Goal: Navigation & Orientation: Find specific page/section

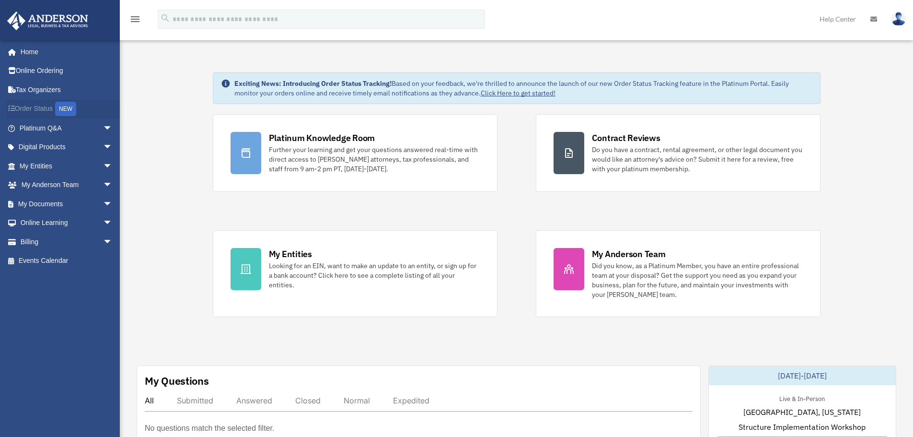
click at [46, 104] on link "Order Status NEW" at bounding box center [67, 109] width 120 height 20
click at [69, 164] on link "My Entities arrow_drop_down" at bounding box center [67, 165] width 120 height 19
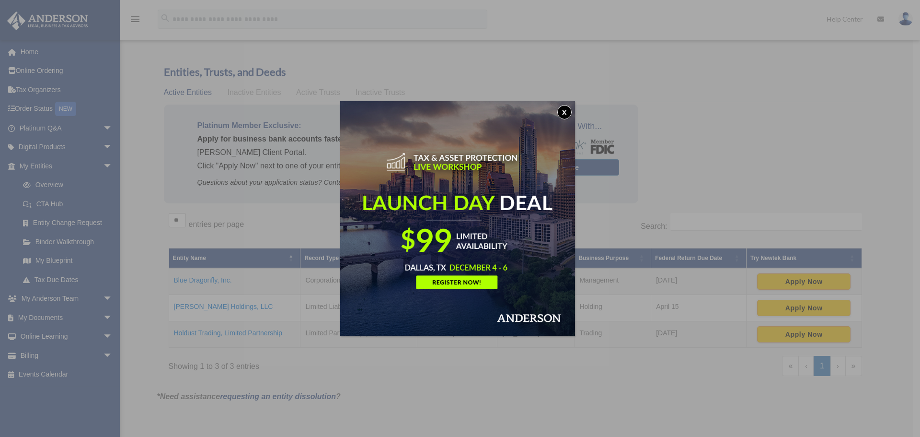
click at [567, 111] on button "x" at bounding box center [564, 112] width 14 height 14
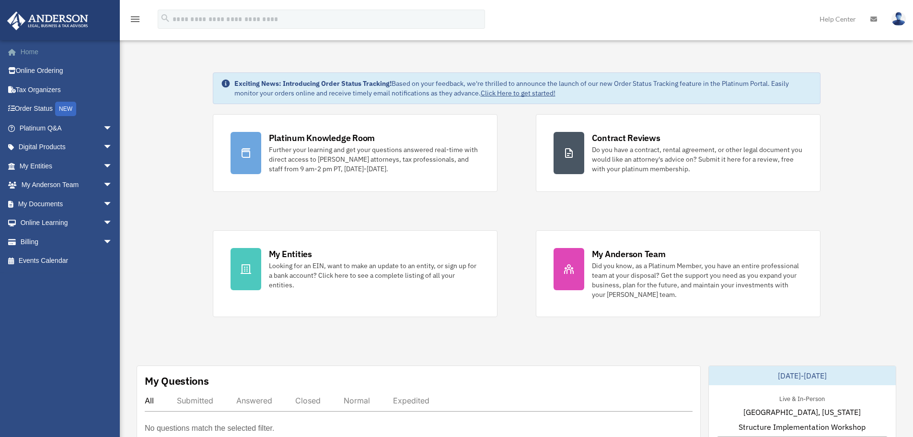
click at [31, 50] on link "Home" at bounding box center [67, 51] width 120 height 19
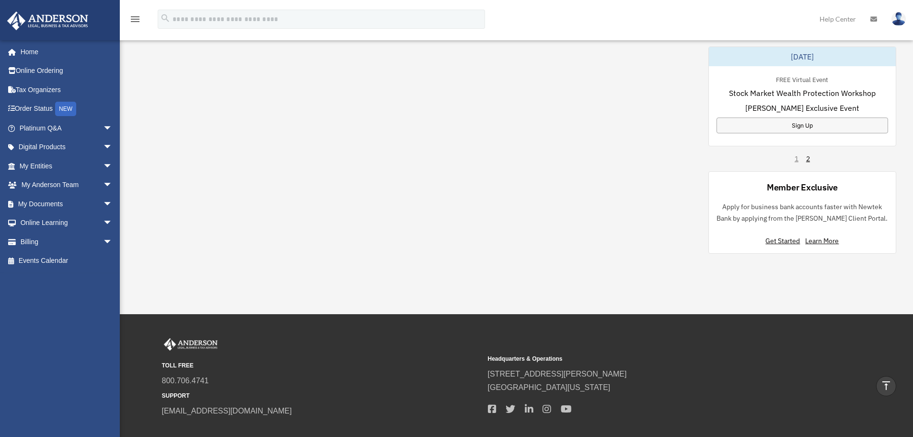
scroll to position [645, 0]
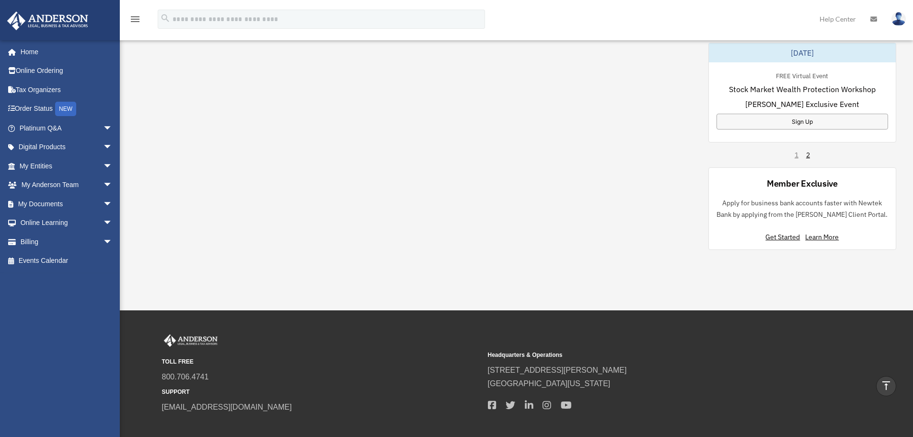
drag, startPoint x: 909, startPoint y: 306, endPoint x: 906, endPoint y: 237, distance: 69.1
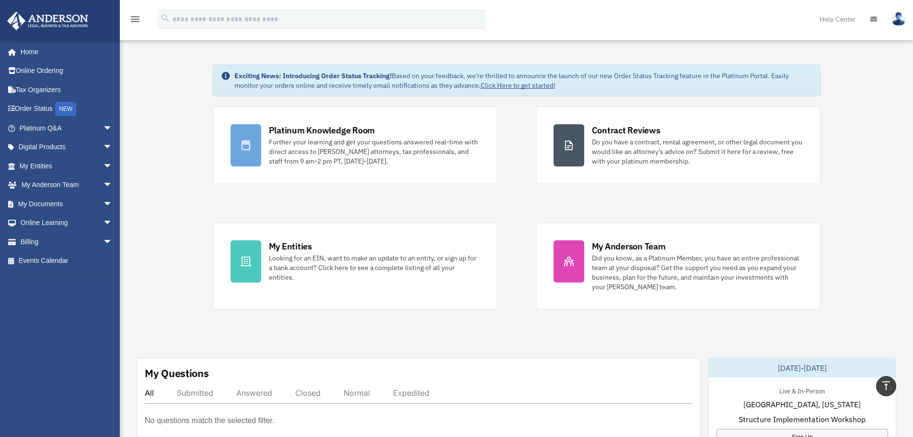
scroll to position [0, 0]
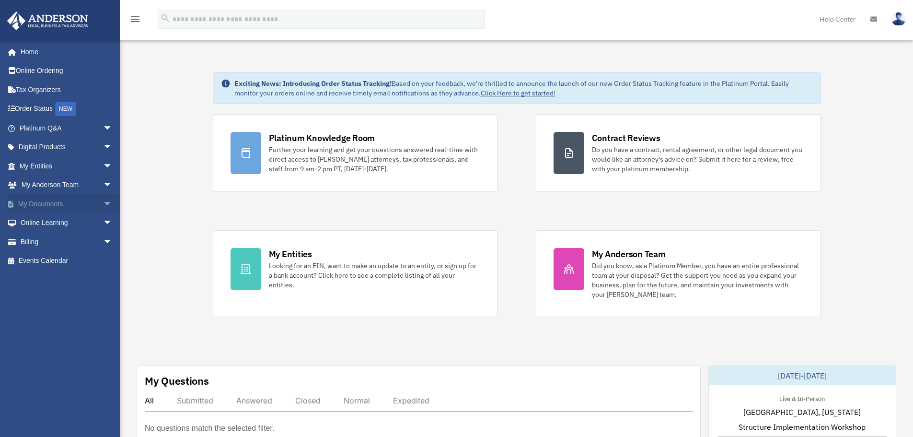
click at [77, 208] on link "My Documents arrow_drop_down" at bounding box center [67, 203] width 120 height 19
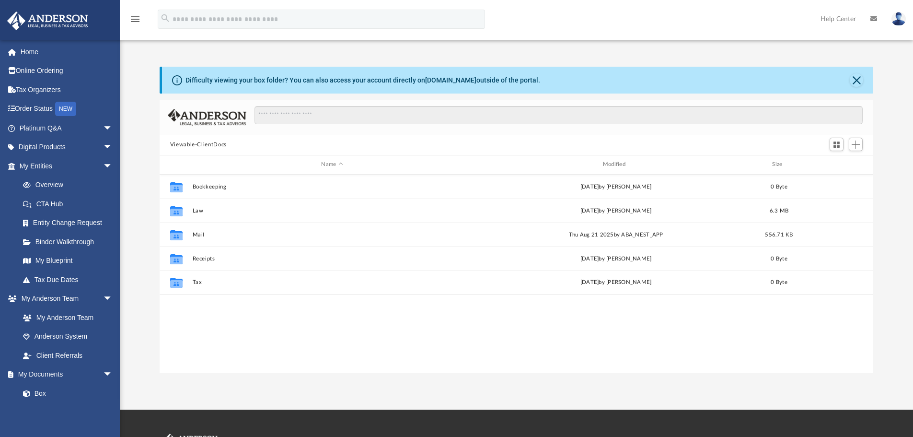
scroll to position [211, 706]
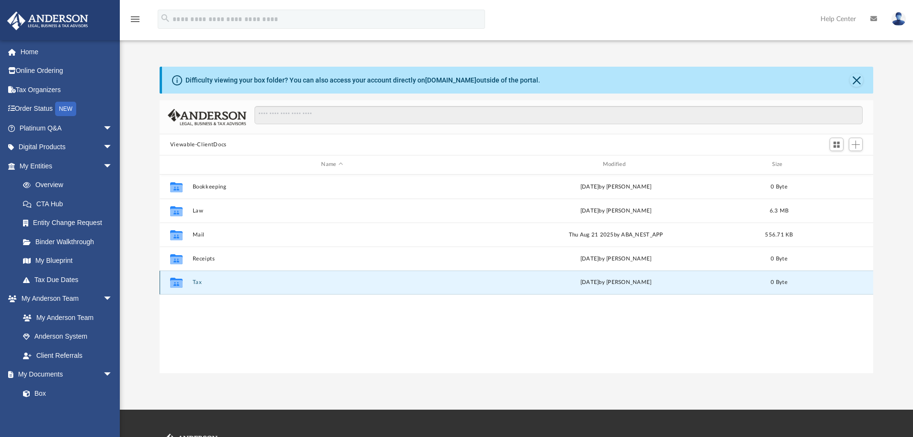
click at [197, 281] on button "Tax" at bounding box center [331, 282] width 279 height 6
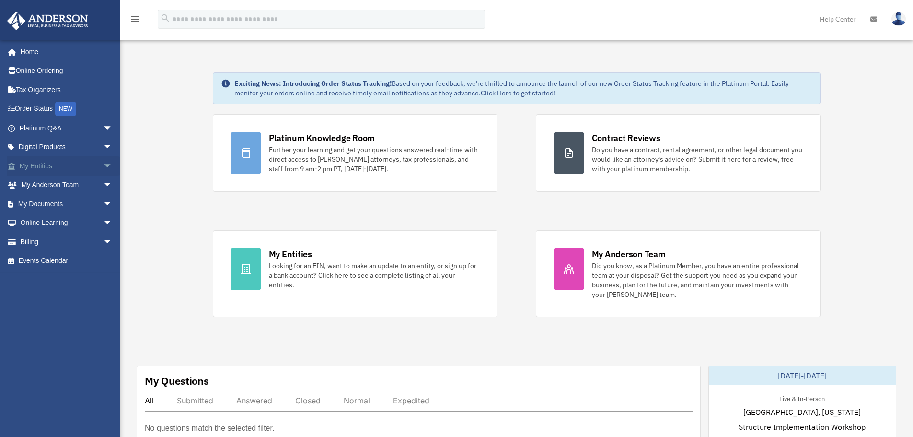
click at [103, 165] on span "arrow_drop_down" at bounding box center [112, 166] width 19 height 20
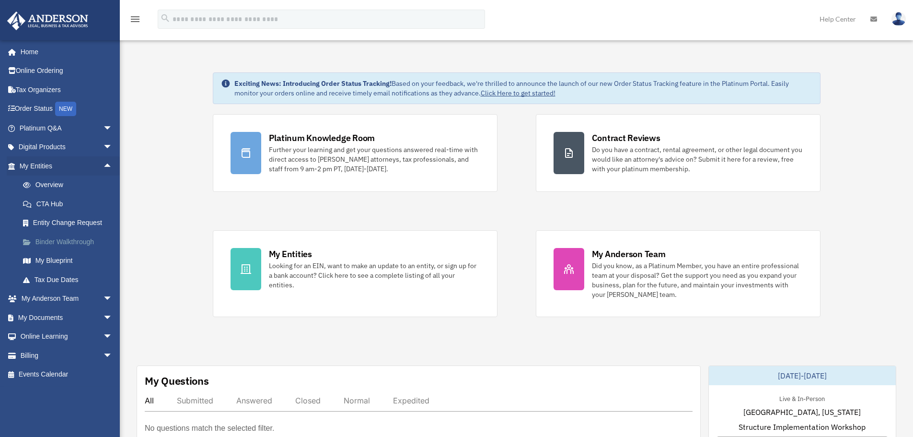
click at [84, 239] on link "Binder Walkthrough" at bounding box center [70, 241] width 114 height 19
